Goal: Task Accomplishment & Management: Complete application form

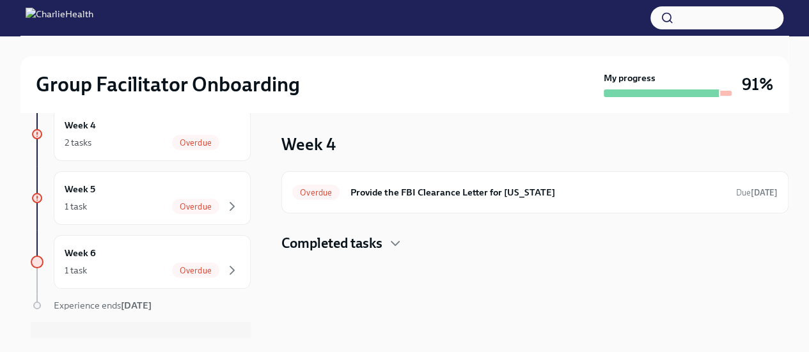
scroll to position [373, 0]
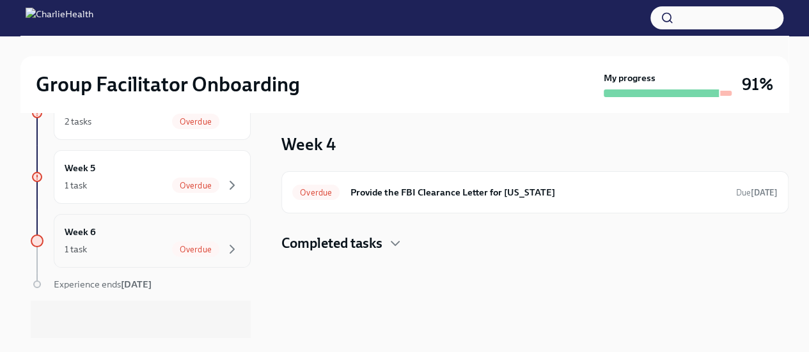
click at [138, 233] on div "Week 6 1 task Overdue" at bounding box center [152, 241] width 175 height 32
click at [136, 186] on div "1 task Overdue" at bounding box center [152, 185] width 175 height 15
click at [138, 125] on div "2 tasks Overdue" at bounding box center [152, 121] width 175 height 15
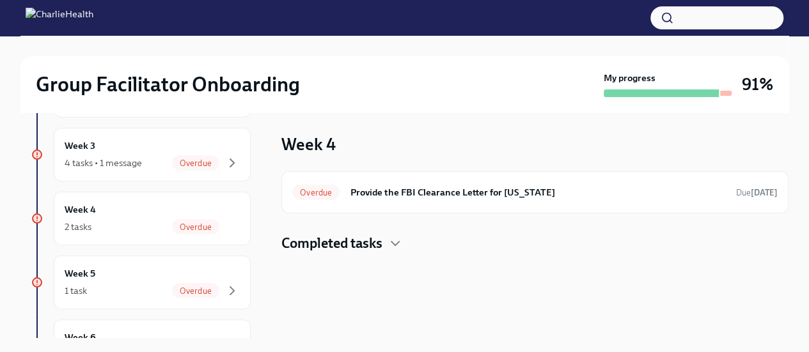
scroll to position [255, 0]
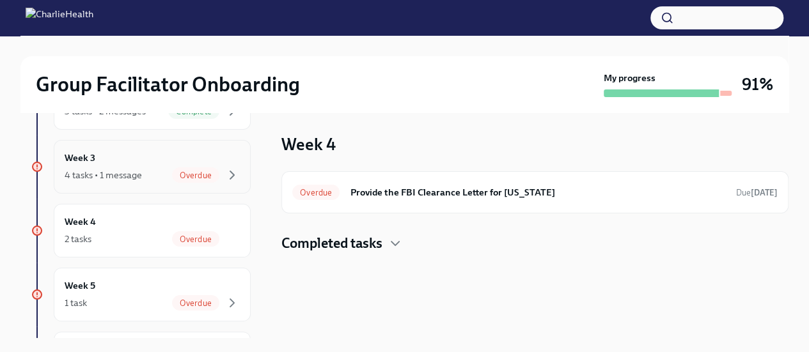
click at [147, 157] on div "Week 3 4 tasks • 1 message Overdue" at bounding box center [152, 167] width 175 height 32
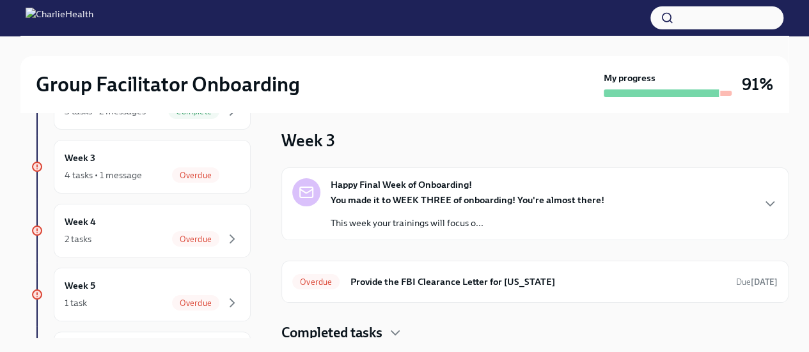
scroll to position [7, 0]
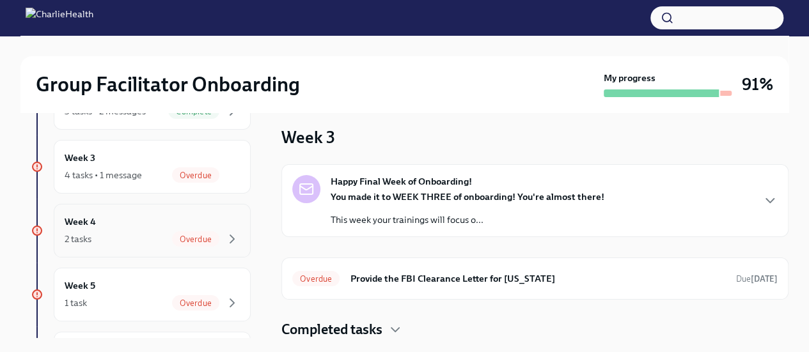
click at [141, 231] on div "2 tasks Overdue" at bounding box center [152, 238] width 175 height 15
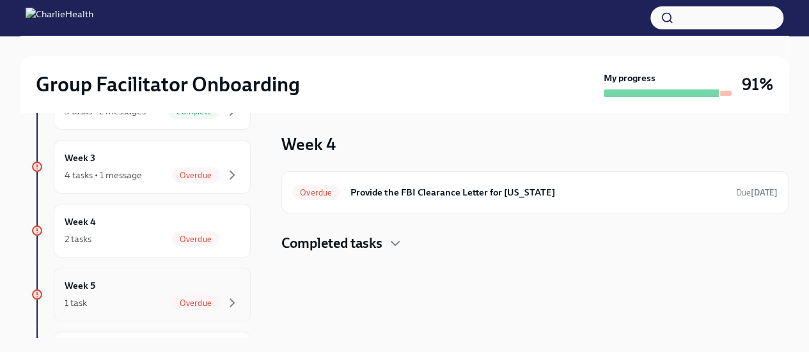
click at [156, 287] on div "Week 5 1 task Overdue" at bounding box center [152, 295] width 175 height 32
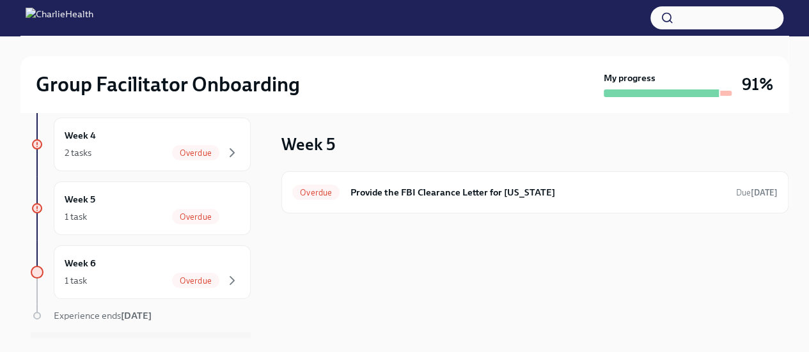
scroll to position [349, 0]
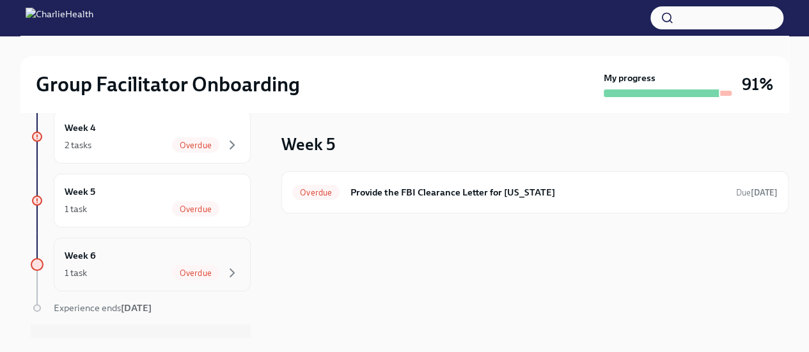
click at [100, 267] on div "1 task Overdue" at bounding box center [152, 272] width 175 height 15
click at [118, 144] on div "2 tasks Overdue" at bounding box center [152, 144] width 175 height 15
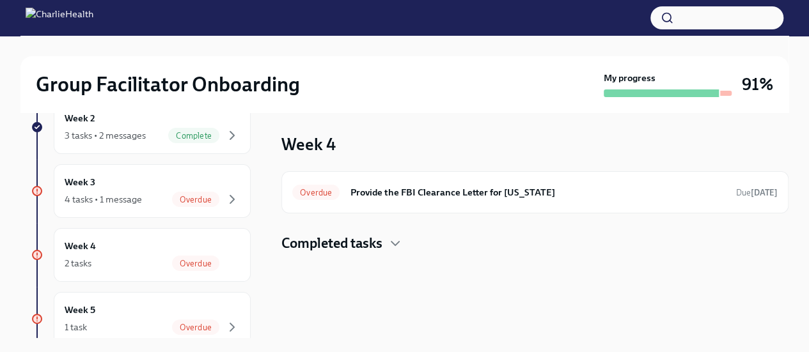
scroll to position [228, 0]
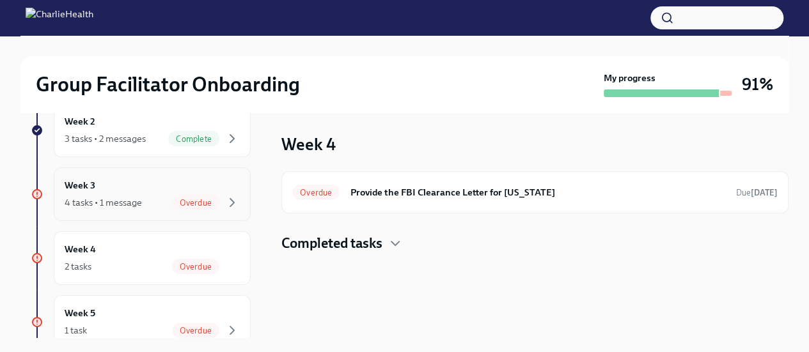
click at [173, 183] on div "Week 3 4 tasks • 1 message Overdue" at bounding box center [152, 194] width 175 height 32
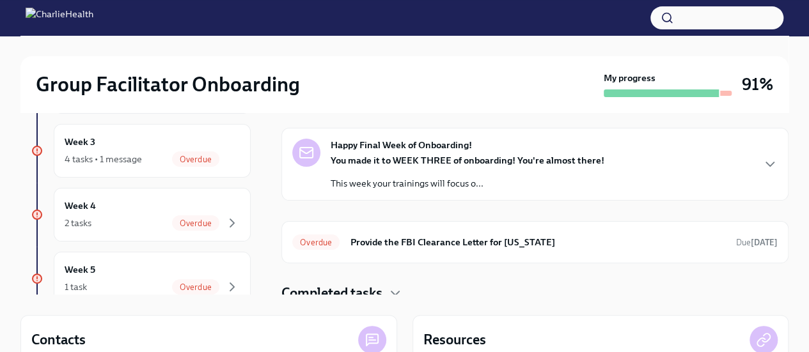
scroll to position [59, 0]
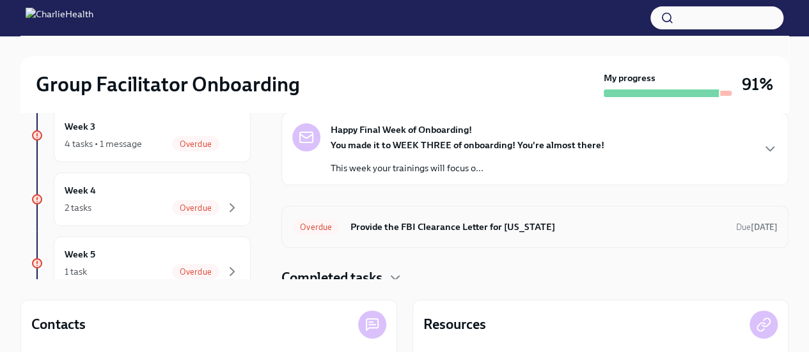
click at [443, 229] on h6 "Provide the FBI Clearance Letter for [US_STATE]" at bounding box center [538, 227] width 376 height 14
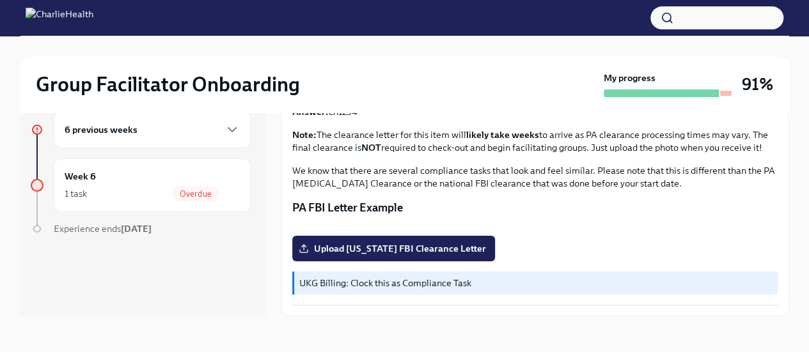
scroll to position [327, 0]
click at [455, 254] on span "Upload [US_STATE] FBI Clearance Letter" at bounding box center [393, 248] width 185 height 13
click at [0, 0] on input "Upload [US_STATE] FBI Clearance Letter" at bounding box center [0, 0] width 0 height 0
